Goal: Find specific page/section: Find specific page/section

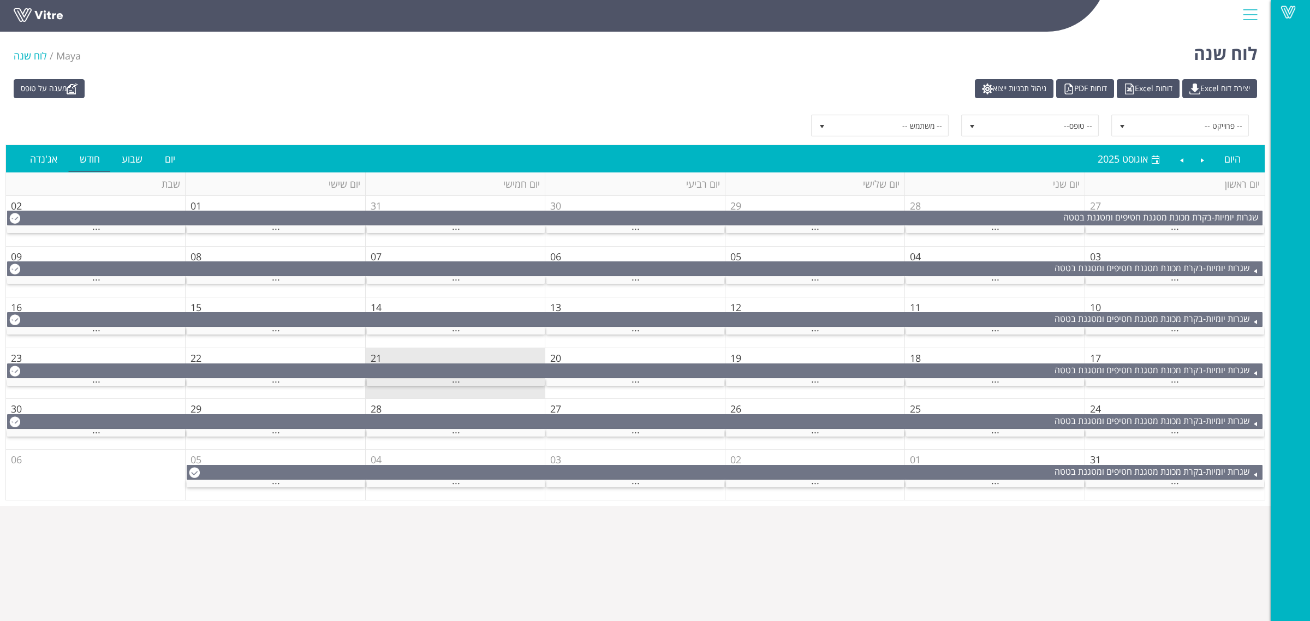
click at [512, 380] on div "..." at bounding box center [456, 382] width 178 height 7
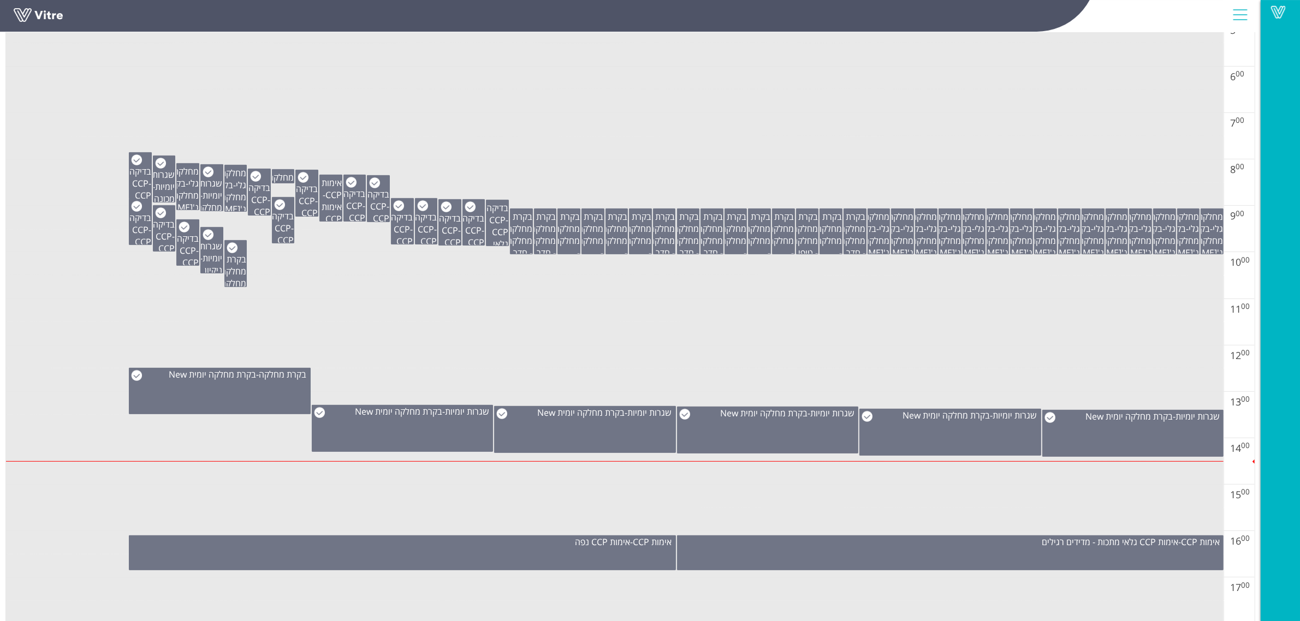
scroll to position [409, 0]
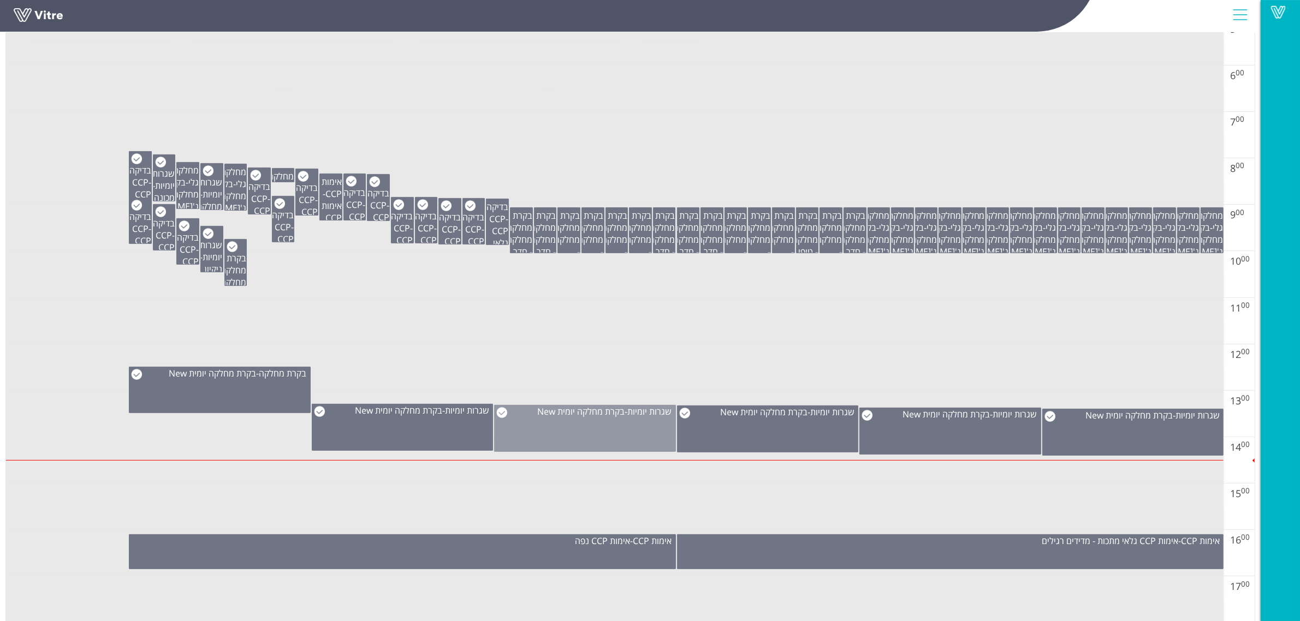
click at [597, 449] on div "שגרות יומיות - בקרת מחלקה יומית New" at bounding box center [585, 428] width 182 height 47
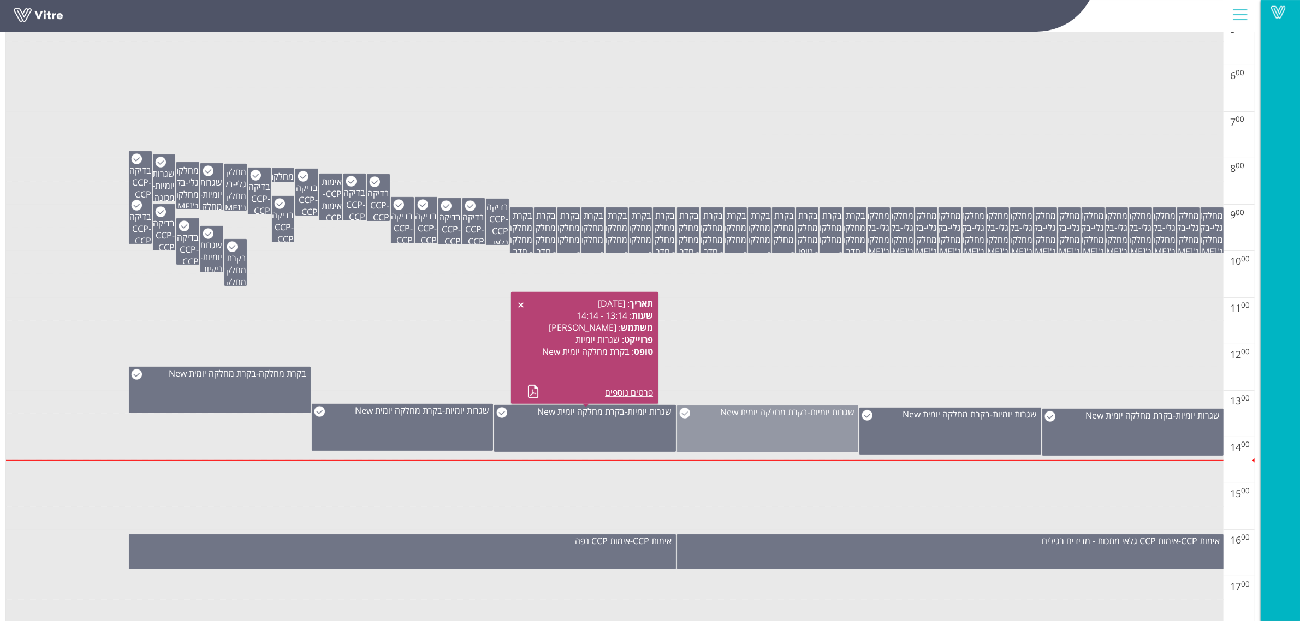
click at [740, 434] on div "שגרות יומיות - בקרת מחלקה יומית New" at bounding box center [768, 429] width 182 height 47
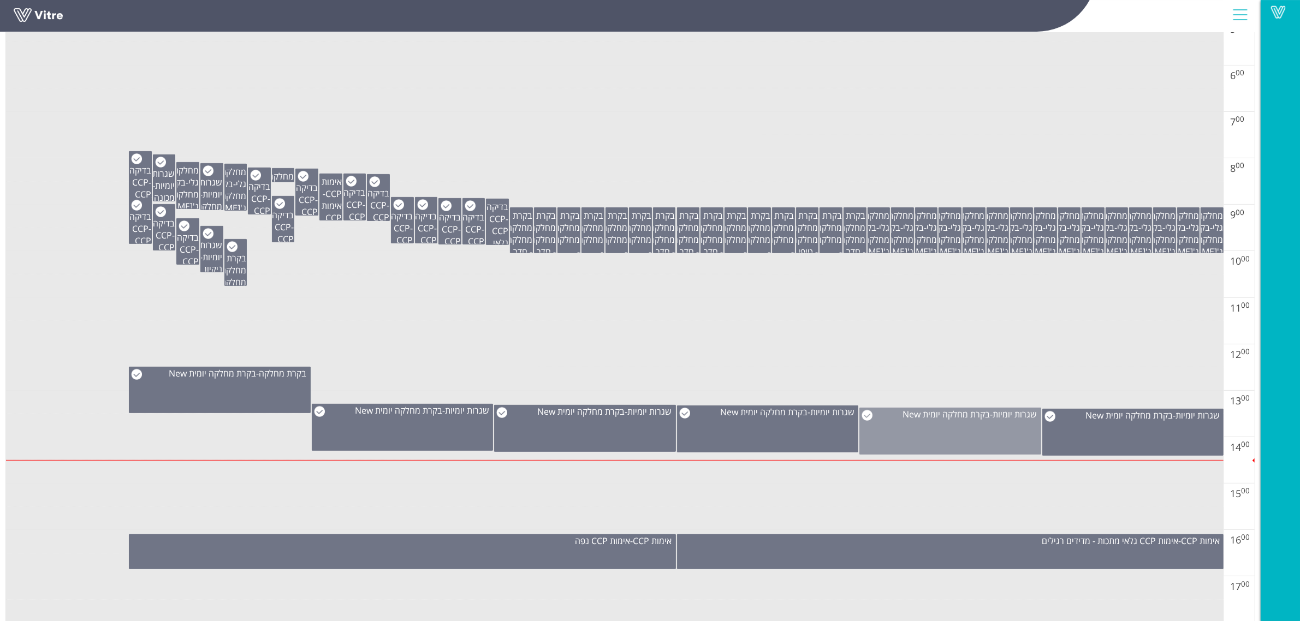
click at [861, 434] on div "שגרות יומיות - בקרת מחלקה יומית New" at bounding box center [950, 431] width 182 height 47
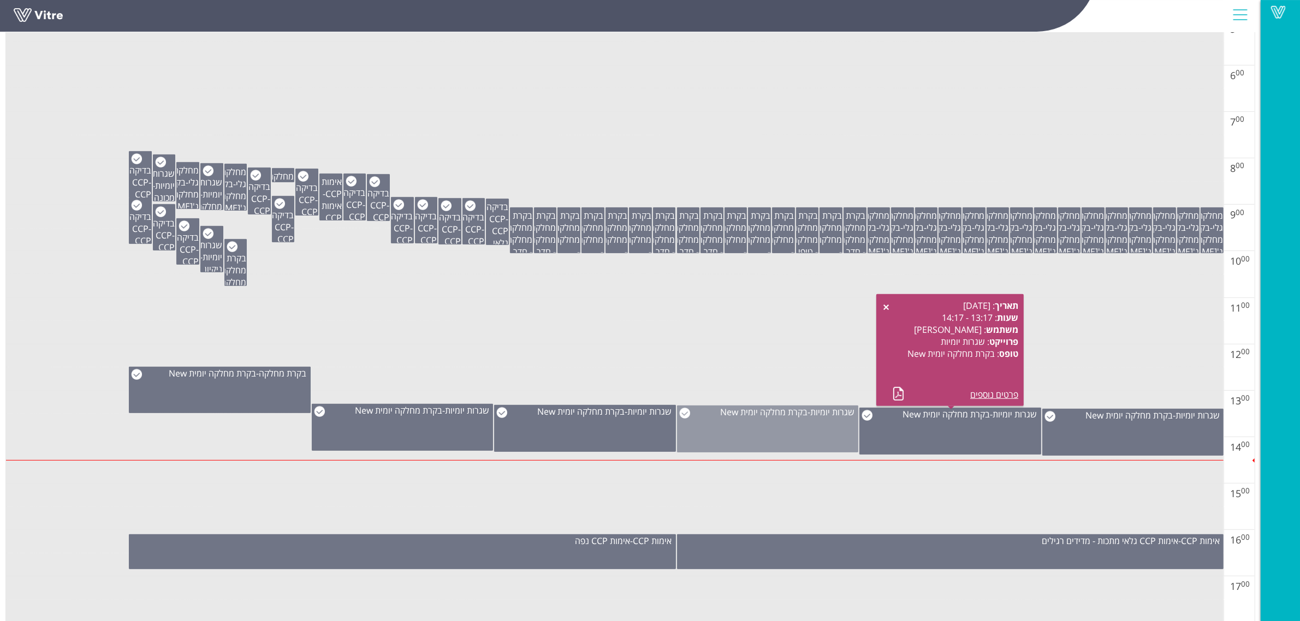
click at [830, 437] on div "שגרות יומיות - בקרת מחלקה יומית New" at bounding box center [768, 429] width 182 height 47
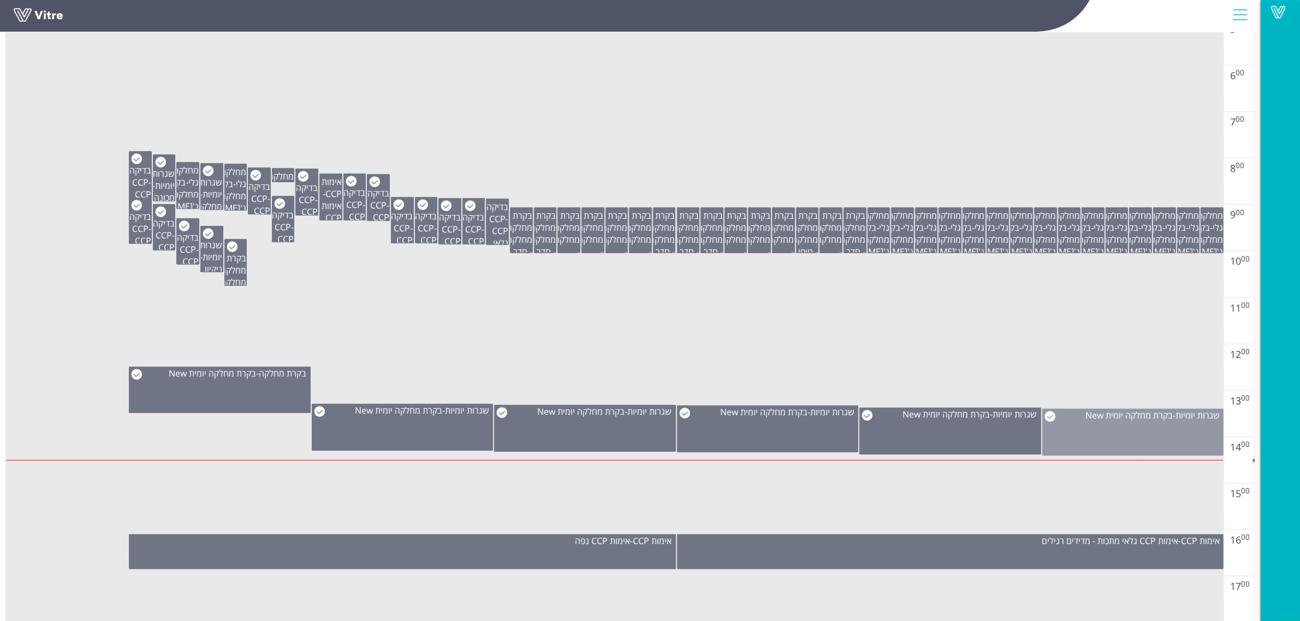
click at [1075, 435] on div "שגרות יומיות - בקרת מחלקה יומית New" at bounding box center [1133, 432] width 182 height 47
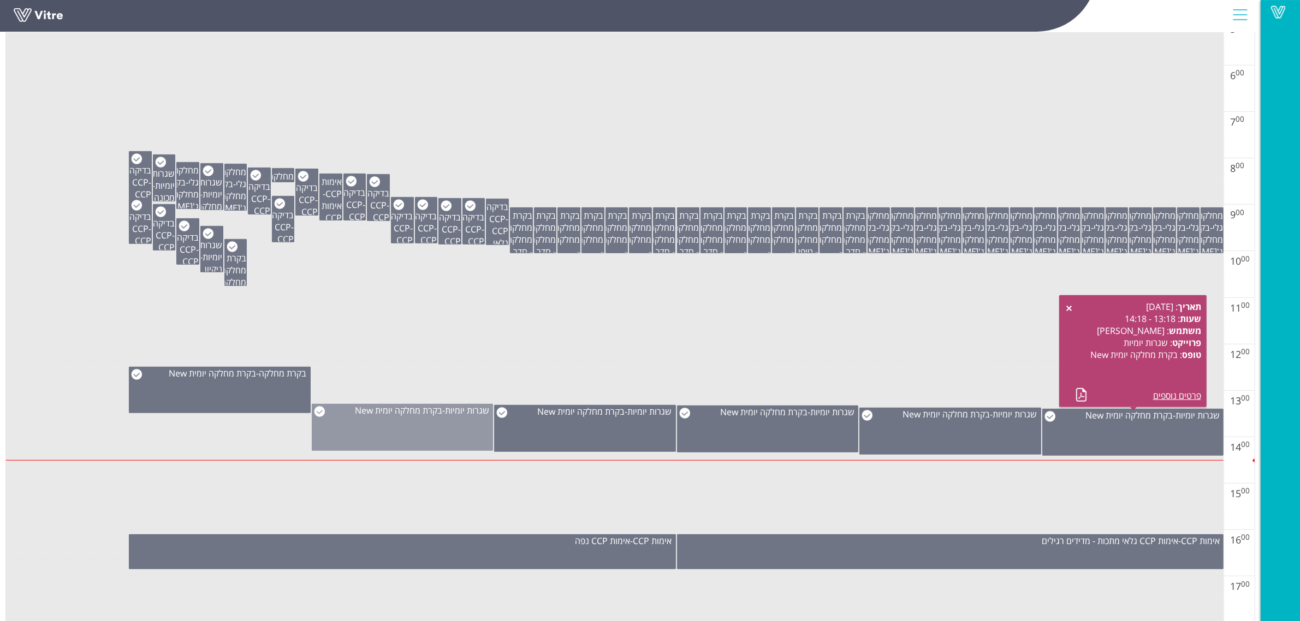
click at [475, 441] on div "שגרות יומיות - בקרת מחלקה יומית New" at bounding box center [403, 427] width 182 height 47
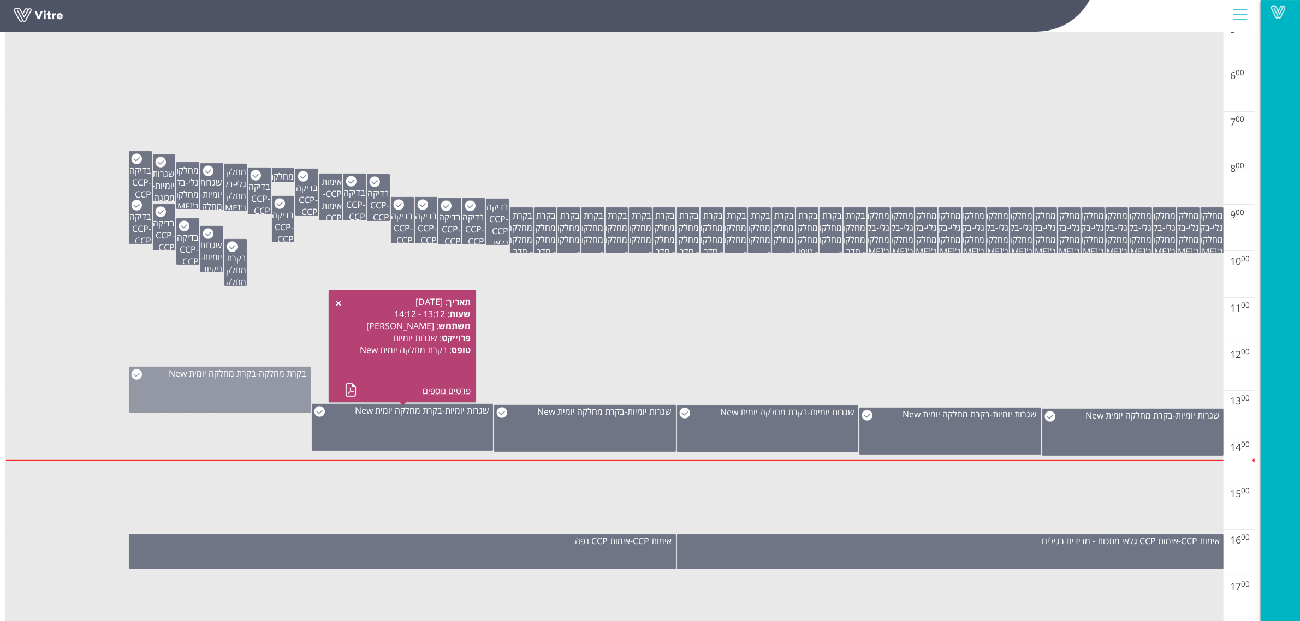
click at [236, 399] on div "בקרת מחלקה - בקרת מחלקה יומית New" at bounding box center [220, 390] width 182 height 46
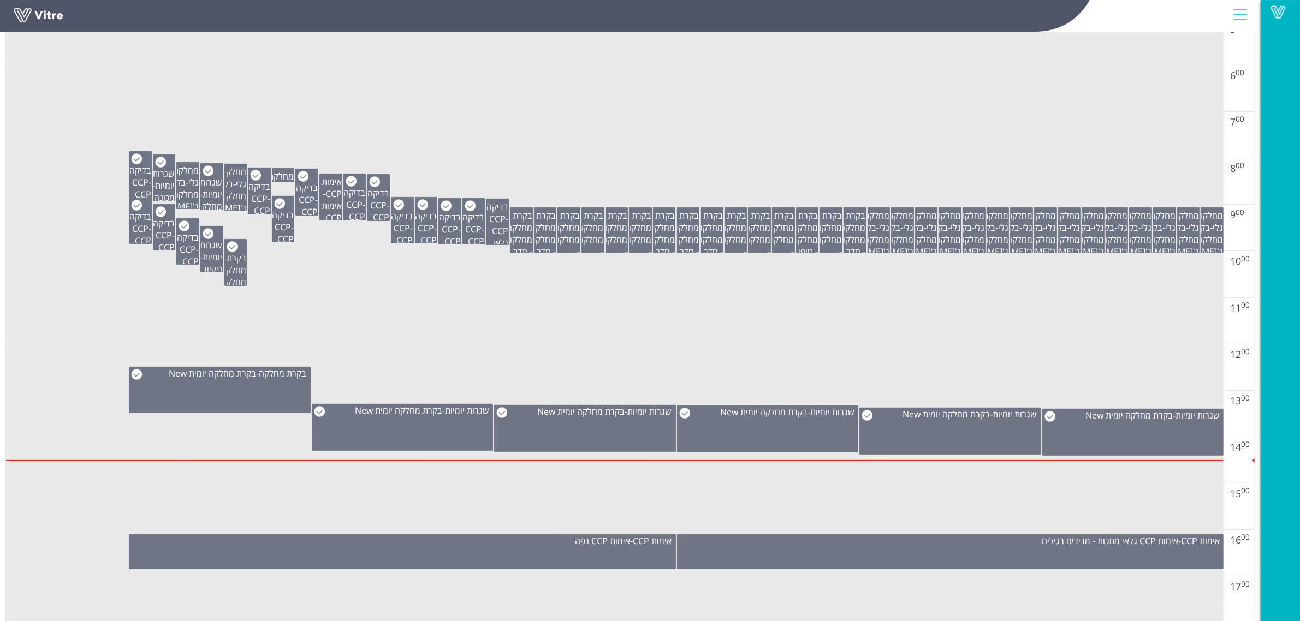
click at [479, 363] on td at bounding box center [614, 355] width 1217 height 23
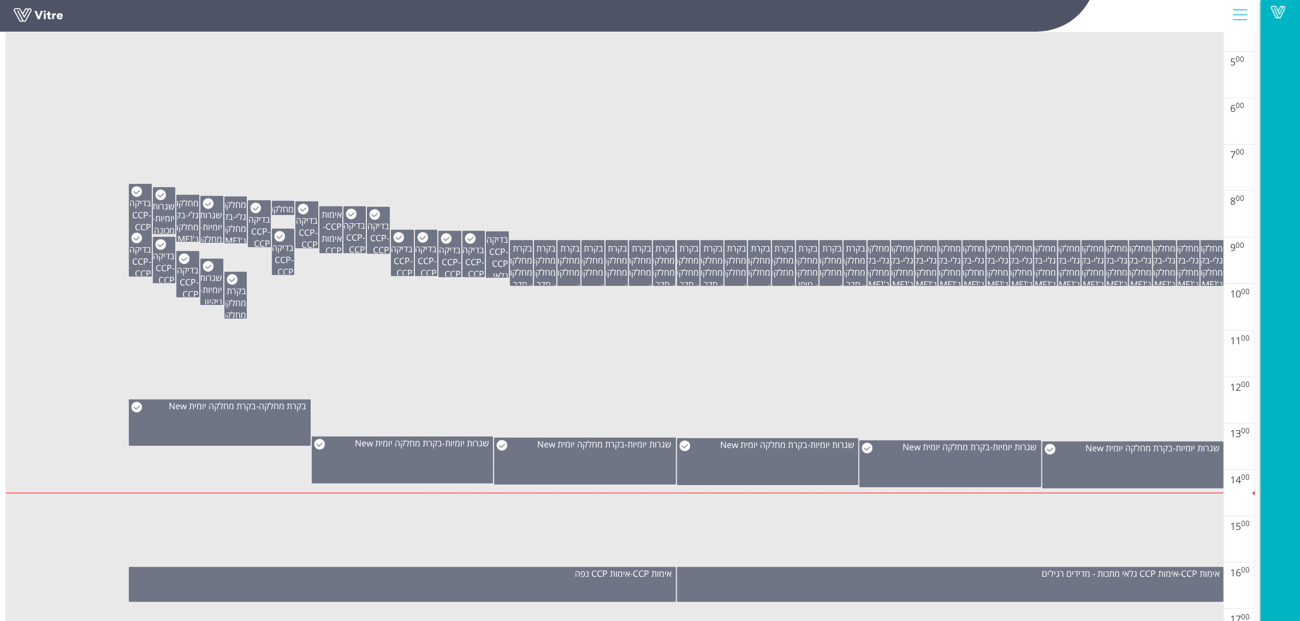
scroll to position [341, 0]
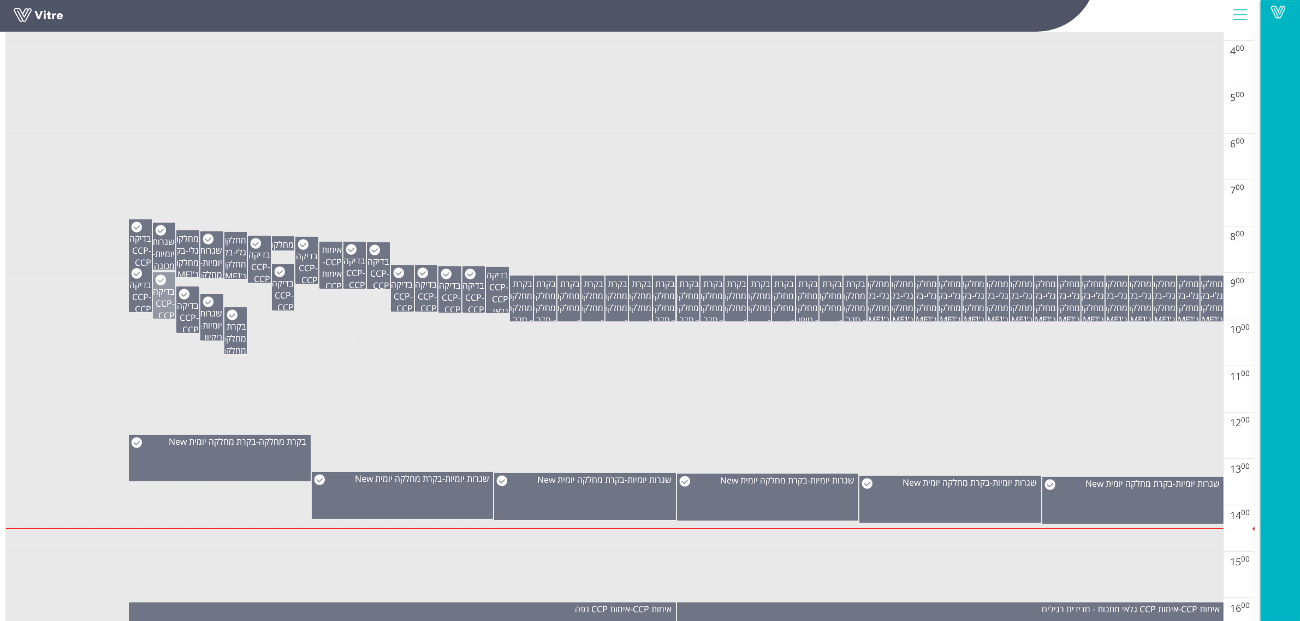
click at [163, 313] on span "CCP גלאי מתכות - מדידים רגילים" at bounding box center [163, 346] width 24 height 72
click at [140, 294] on span "בדיקה CCP" at bounding box center [140, 291] width 22 height 24
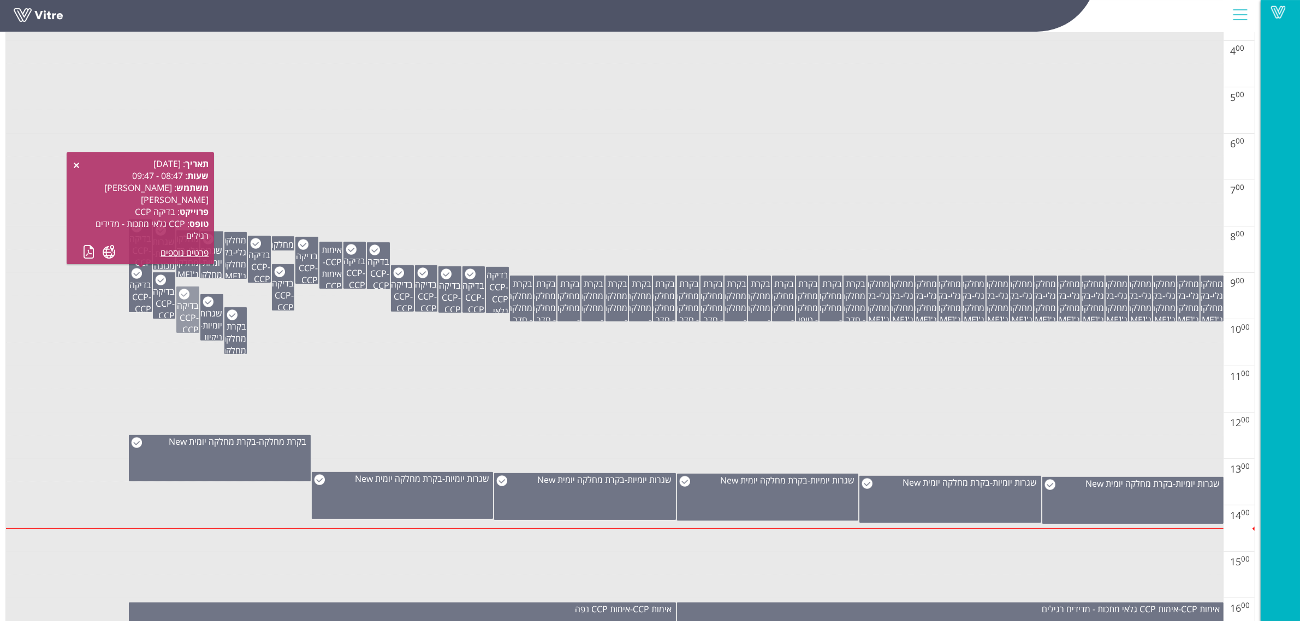
click at [194, 325] on span "CCP נפה" at bounding box center [190, 336] width 16 height 24
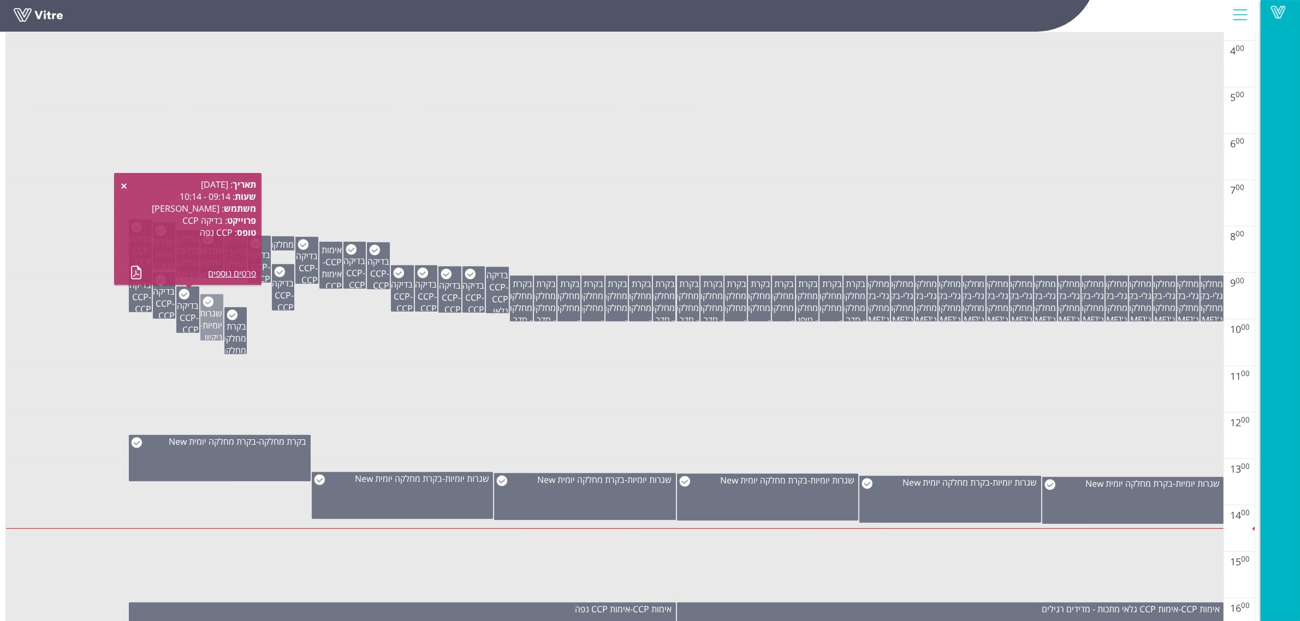
click at [209, 328] on span "שגרות יומיות" at bounding box center [211, 319] width 22 height 24
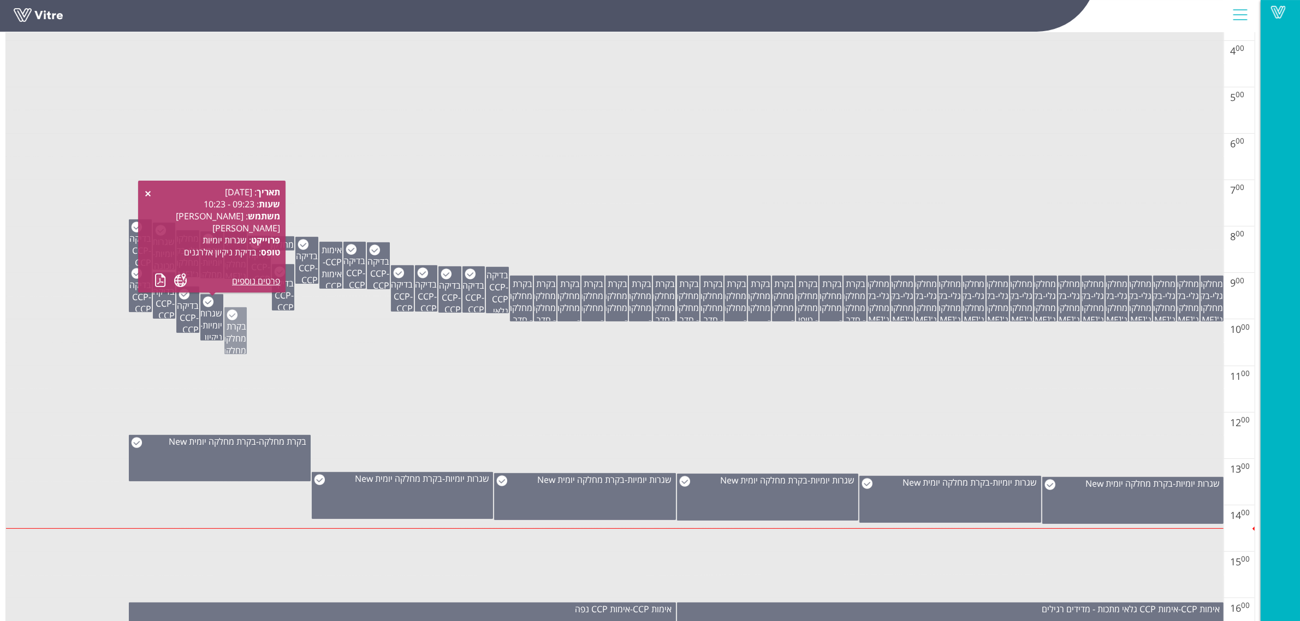
click at [233, 331] on span "בקרת מחלקה" at bounding box center [234, 332] width 26 height 24
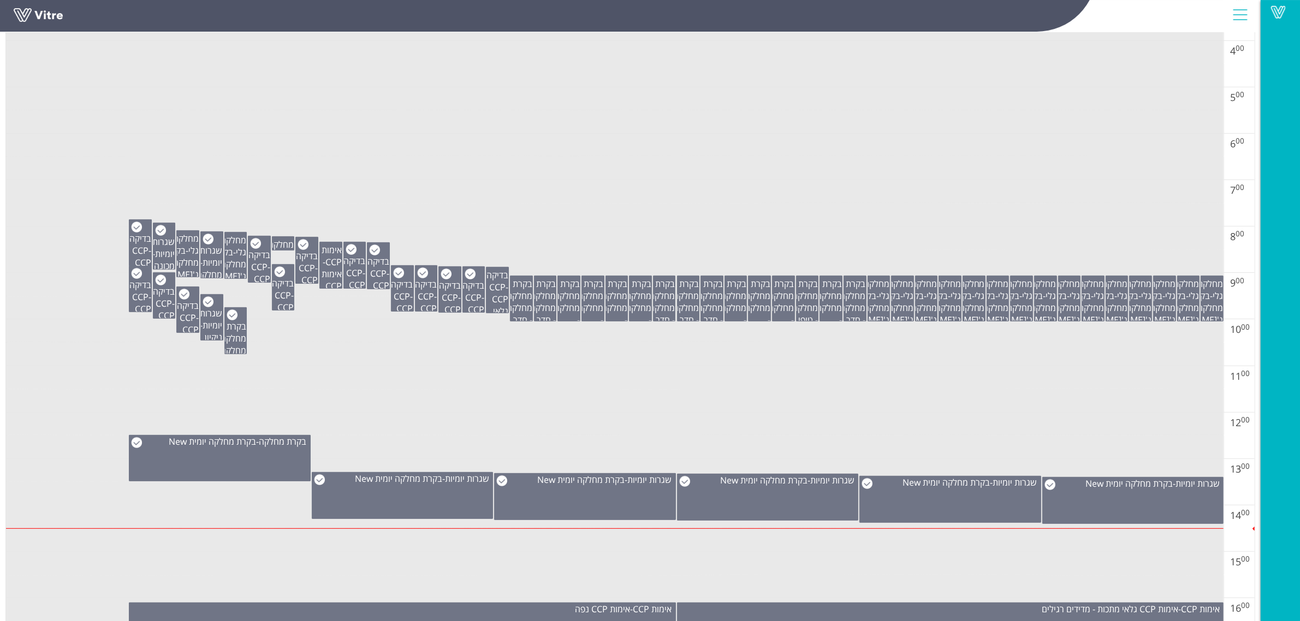
click at [293, 340] on td at bounding box center [614, 330] width 1217 height 23
